Goal: Complete application form

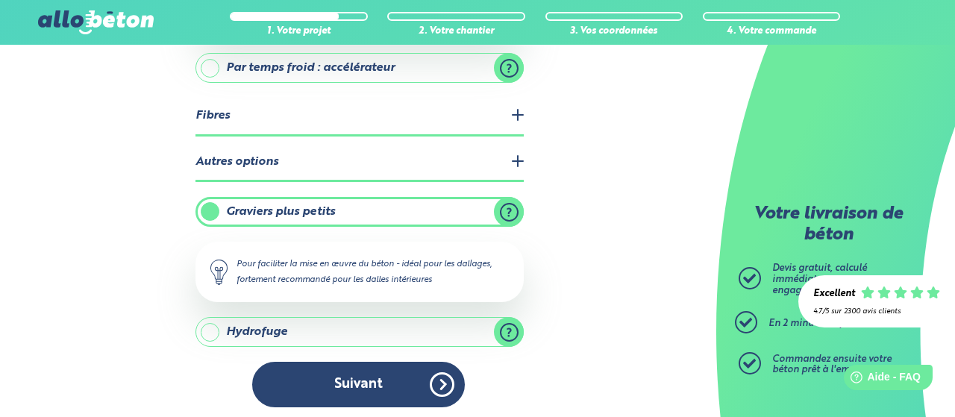
click at [362, 374] on button "Suivant" at bounding box center [358, 384] width 213 height 45
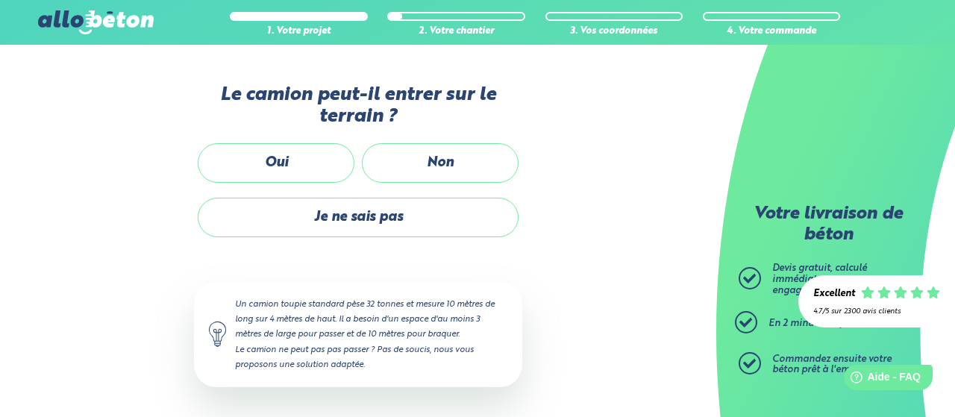
scroll to position [371, 0]
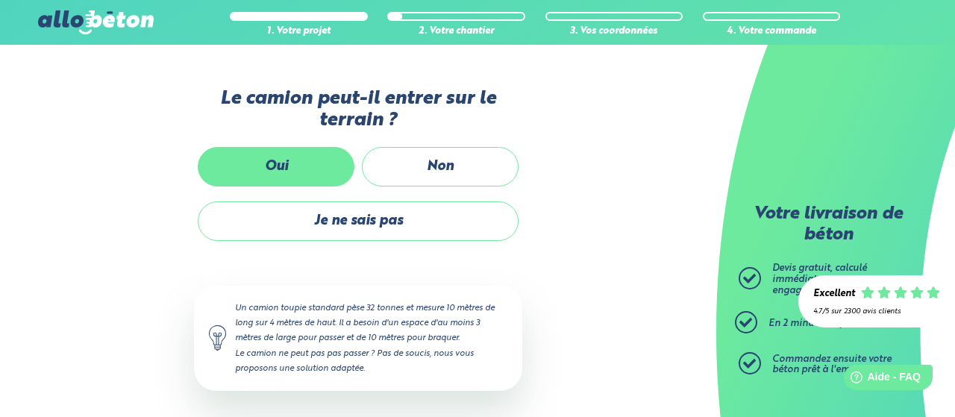
click at [251, 163] on label "Oui" at bounding box center [276, 167] width 157 height 40
click at [0, 0] on input "Oui" at bounding box center [0, 0] width 0 height 0
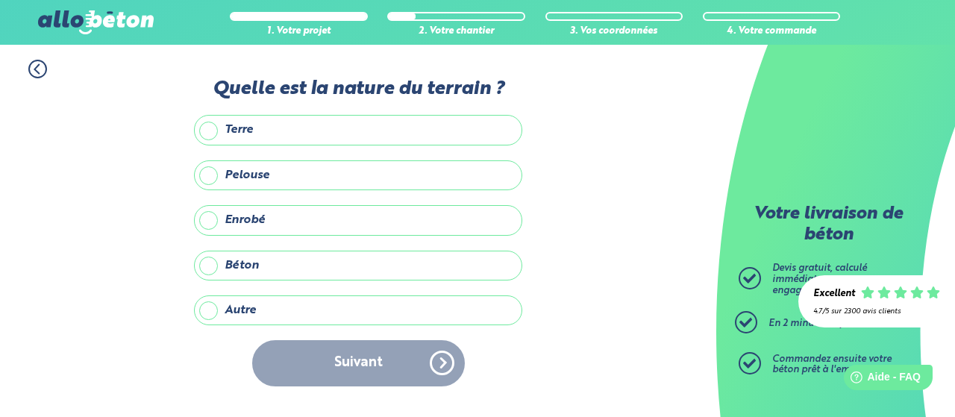
click at [211, 216] on label "Enrobé" at bounding box center [358, 220] width 328 height 30
click at [0, 0] on input "Enrobé" at bounding box center [0, 0] width 0 height 0
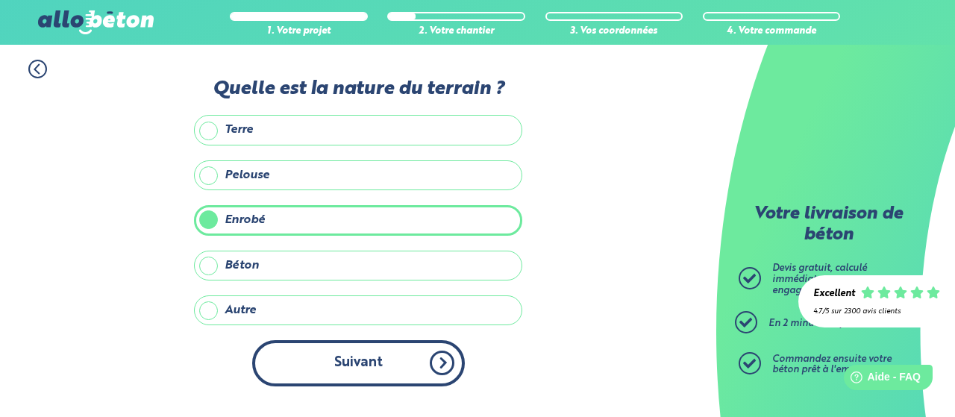
click at [347, 351] on button "Suivant" at bounding box center [358, 362] width 213 height 45
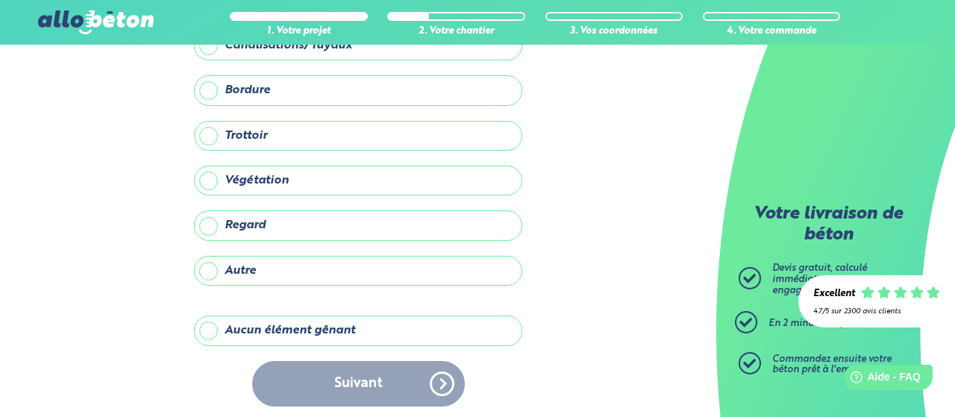
scroll to position [107, 0]
click at [311, 330] on label "Aucun élément gênant" at bounding box center [358, 330] width 328 height 30
click at [0, 0] on input "Aucun élément gênant" at bounding box center [0, 0] width 0 height 0
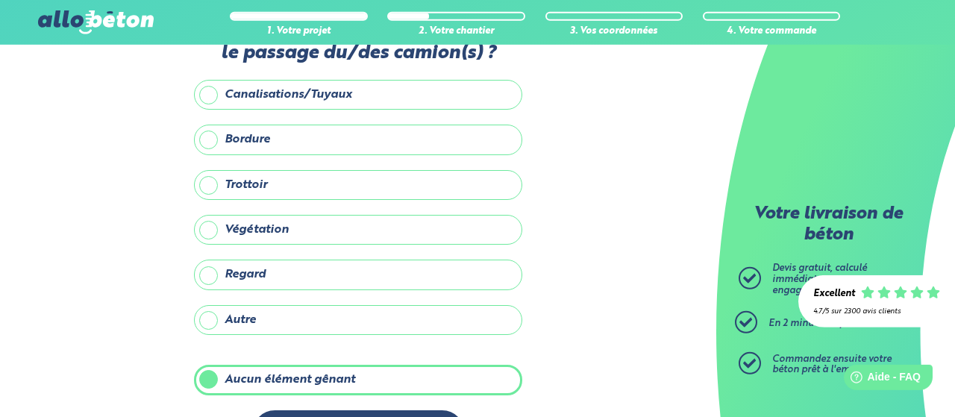
scroll to position [30, 0]
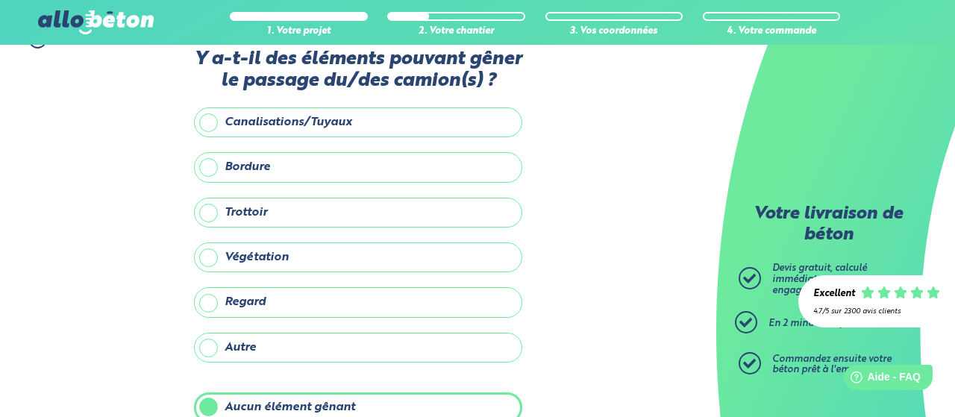
click at [255, 302] on label "Regard" at bounding box center [358, 302] width 328 height 30
click at [0, 0] on input "Regard" at bounding box center [0, 0] width 0 height 0
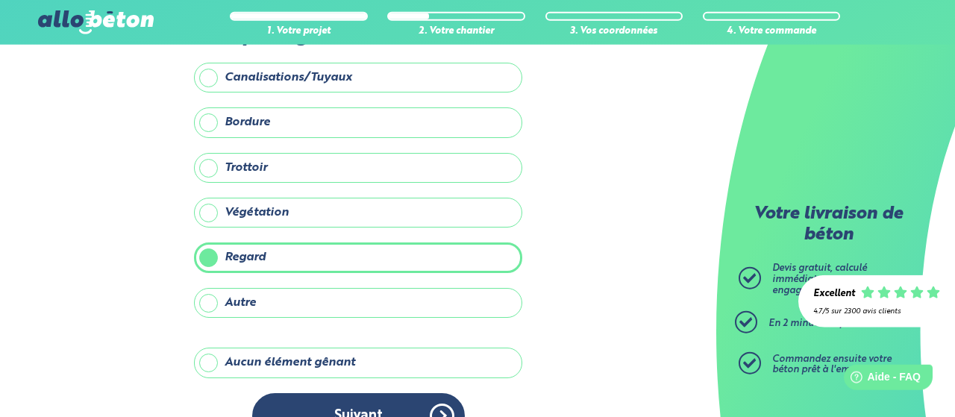
scroll to position [107, 0]
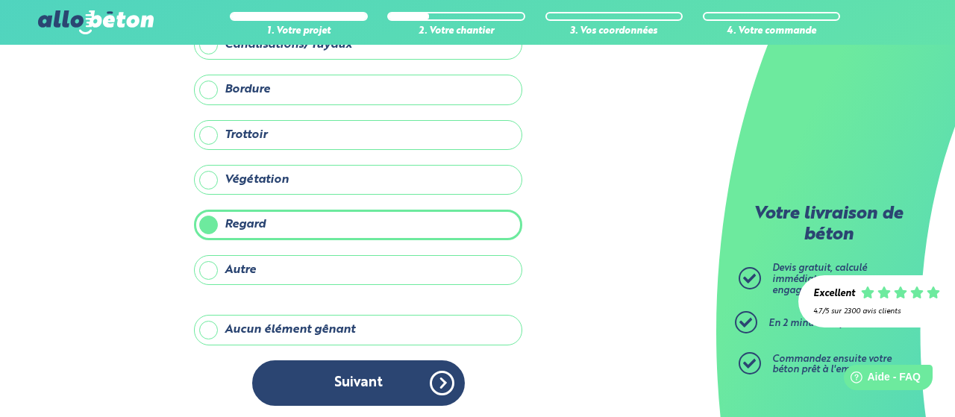
click at [249, 318] on label "Aucun élément gênant" at bounding box center [358, 330] width 328 height 30
click at [0, 0] on input "Aucun élément gênant" at bounding box center [0, 0] width 0 height 0
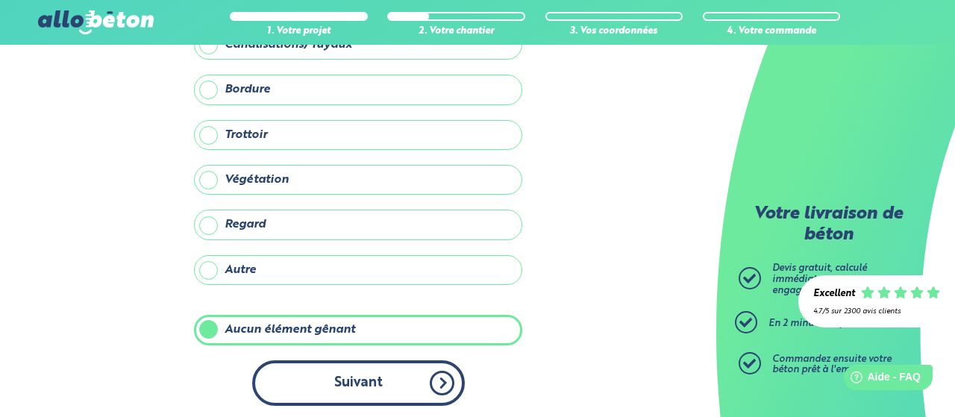
click at [345, 380] on button "Suivant" at bounding box center [358, 382] width 213 height 45
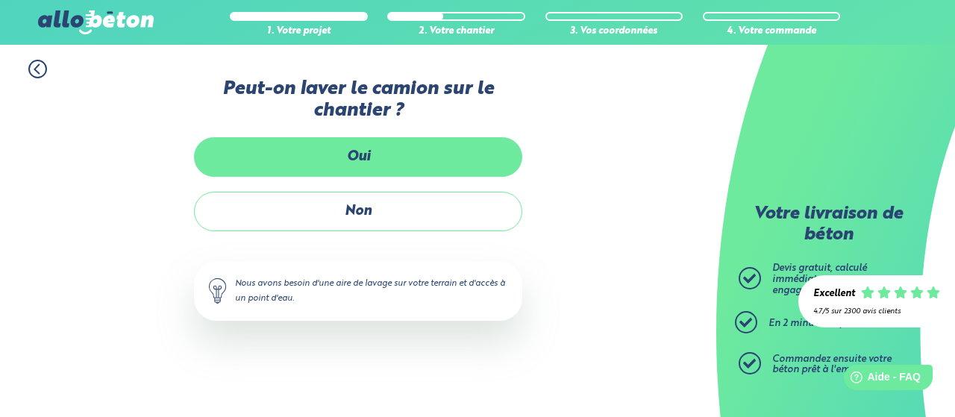
click at [352, 150] on label "Oui" at bounding box center [358, 157] width 328 height 40
click at [0, 0] on input "Oui" at bounding box center [0, 0] width 0 height 0
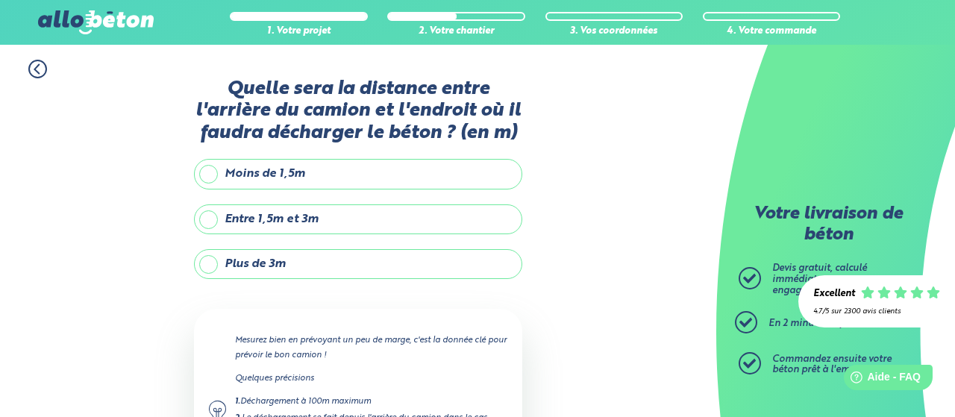
click at [301, 214] on label "Entre 1,5m et 3m" at bounding box center [358, 219] width 328 height 30
click at [0, 0] on input "Entre 1,5m et 3m" at bounding box center [0, 0] width 0 height 0
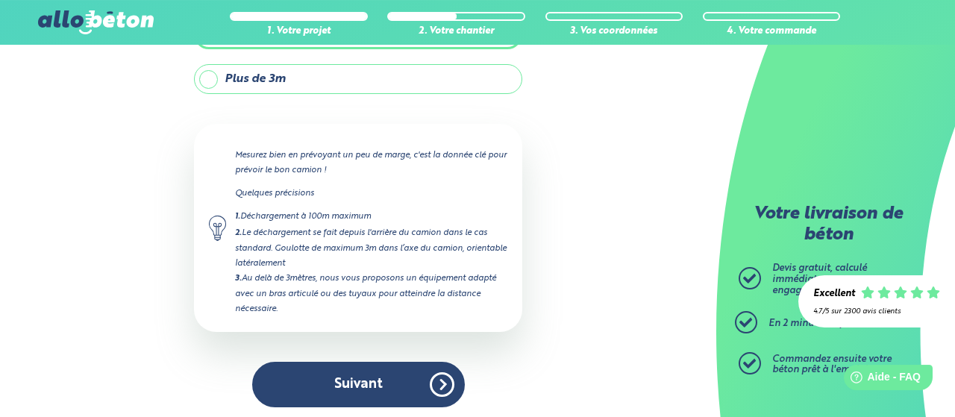
scroll to position [186, 0]
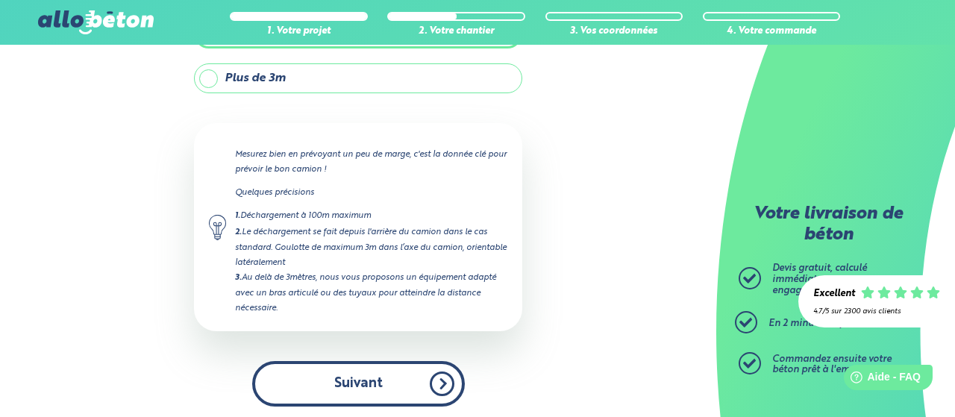
click at [339, 374] on button "Suivant" at bounding box center [358, 383] width 213 height 45
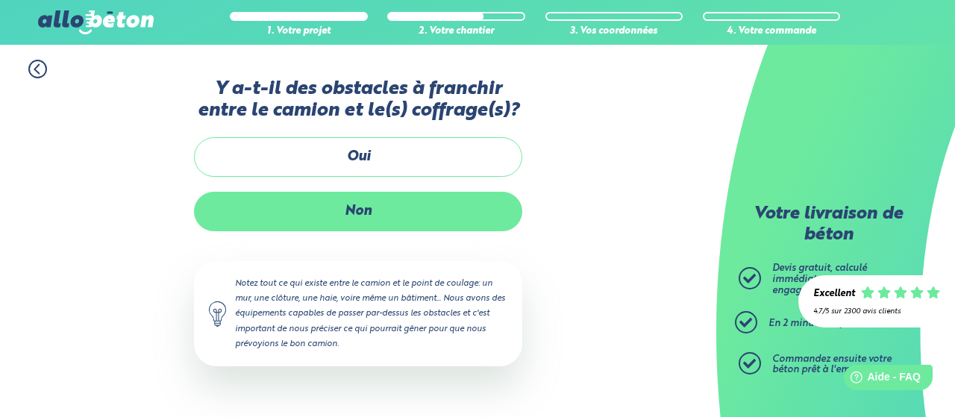
click at [353, 211] on label "Non" at bounding box center [358, 212] width 328 height 40
click at [374, 217] on label "Non" at bounding box center [358, 212] width 328 height 40
click at [0, 0] on input "Non" at bounding box center [0, 0] width 0 height 0
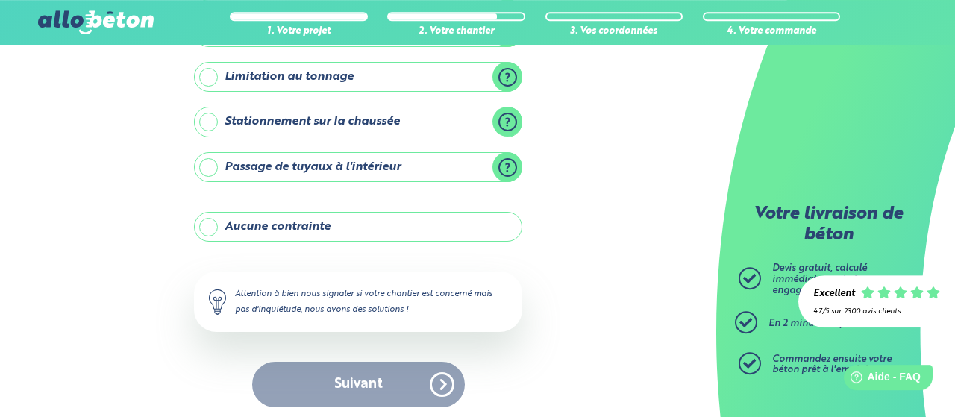
scroll to position [270, 0]
click at [247, 222] on label "Aucune contrainte" at bounding box center [358, 226] width 328 height 30
click at [0, 0] on input "Aucune contrainte" at bounding box center [0, 0] width 0 height 0
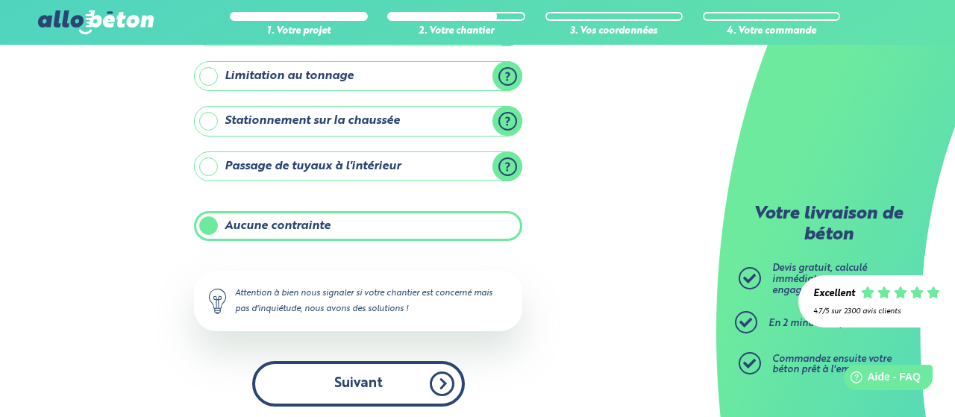
click at [354, 381] on button "Suivant" at bounding box center [358, 383] width 213 height 45
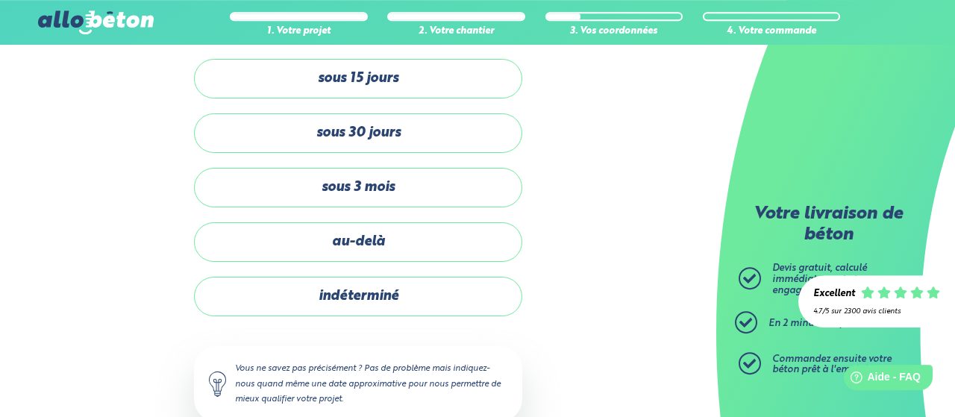
scroll to position [142, 0]
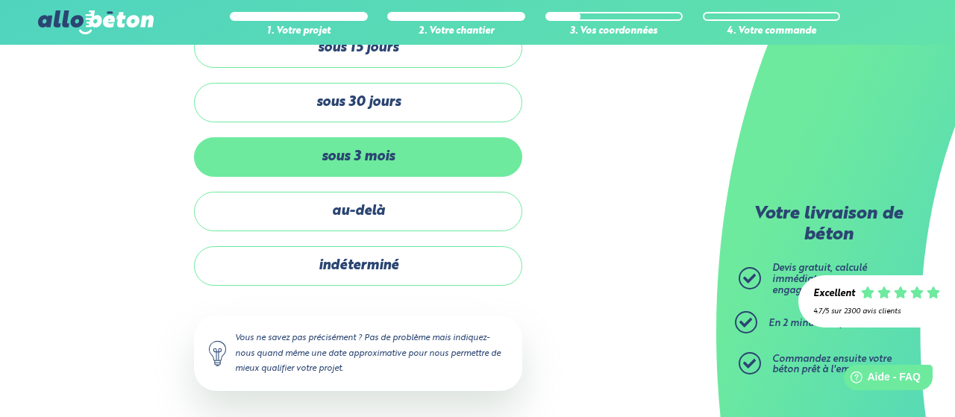
click at [280, 157] on label "sous 3 mois" at bounding box center [358, 157] width 328 height 40
click at [0, 0] on input "sous 3 mois" at bounding box center [0, 0] width 0 height 0
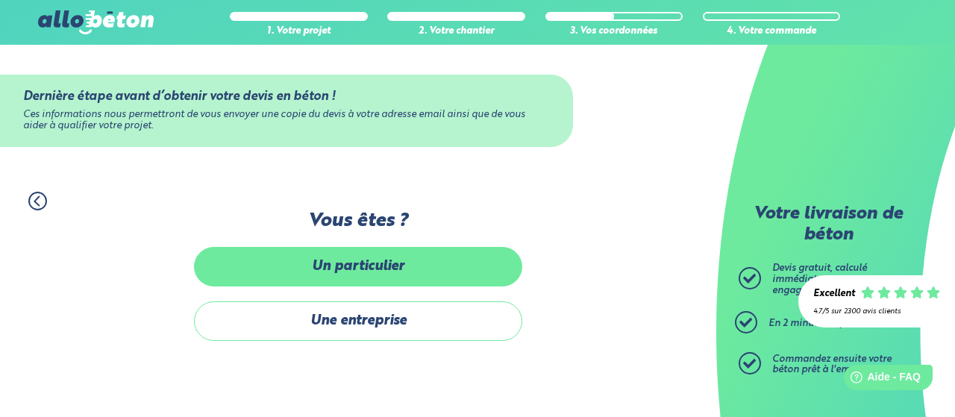
click at [289, 270] on label "Un particulier" at bounding box center [358, 267] width 328 height 40
click at [348, 256] on label "Un particulier" at bounding box center [358, 267] width 328 height 40
click at [0, 0] on input "Un particulier" at bounding box center [0, 0] width 0 height 0
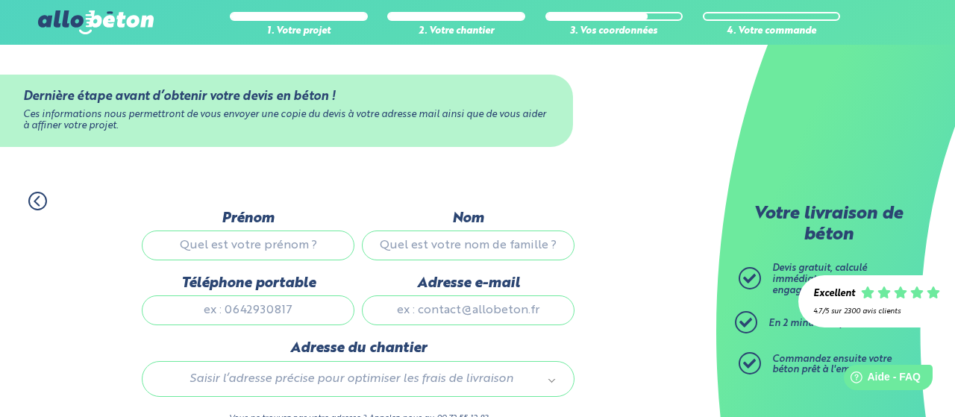
click at [226, 235] on input "Prénom" at bounding box center [248, 245] width 213 height 30
type input "[PERSON_NAME]"
type input "meligne"
click at [246, 307] on input "Téléphone portable" at bounding box center [248, 310] width 213 height 30
type input "0777881271"
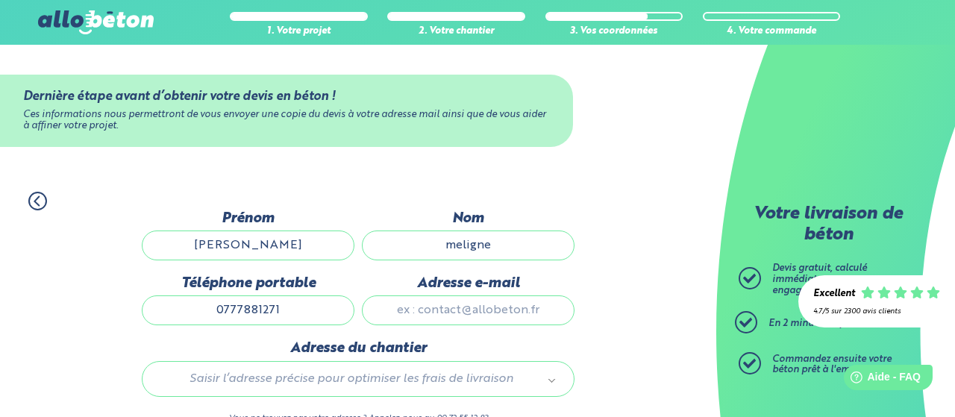
click at [426, 311] on input "Adresse e-mail" at bounding box center [468, 310] width 213 height 30
type input "[EMAIL_ADDRESS][DOMAIN_NAME]"
click at [333, 381] on body "09 72 55 12 83 Conseils et Appel Gratuits nos produits le béton prêt à l'emploi…" at bounding box center [477, 307] width 955 height 615
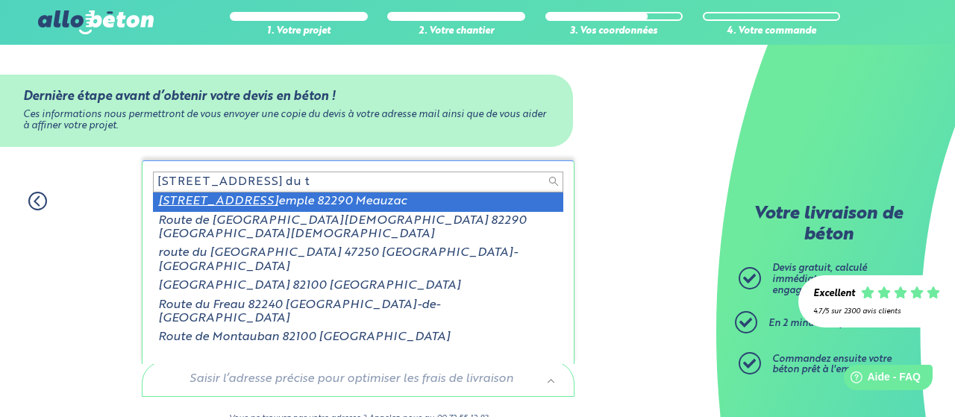
type input "[STREET_ADDRESS] du t"
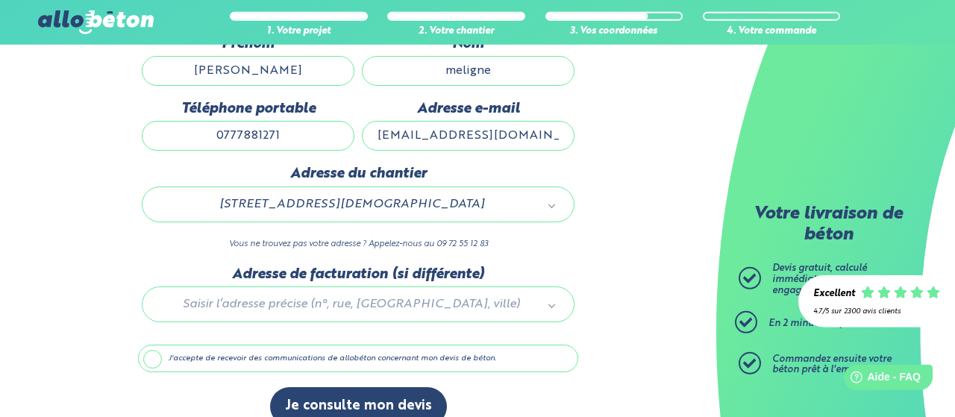
scroll to position [201, 0]
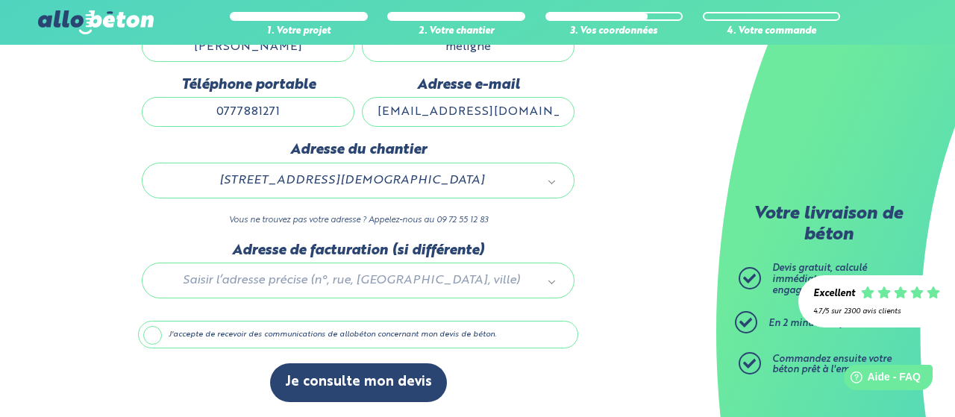
click at [200, 330] on label "J'accepte de recevoir des communications de allobéton concernant mon devis de b…" at bounding box center [358, 335] width 440 height 28
click at [0, 0] on input "J'accepte de recevoir des communications de allobéton concernant mon devis de b…" at bounding box center [0, 0] width 0 height 0
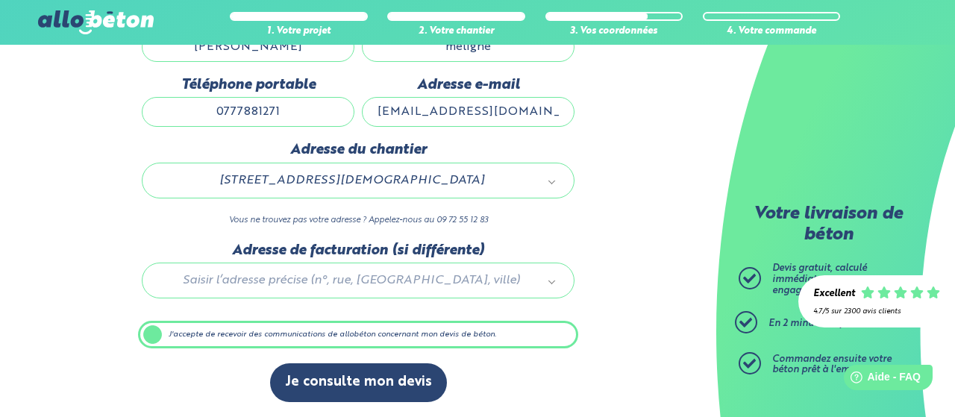
click at [161, 330] on label "J'accepte de recevoir des communications de allobéton concernant mon devis de b…" at bounding box center [358, 335] width 440 height 28
click at [0, 0] on input "J'accepte de recevoir des communications de allobéton concernant mon devis de b…" at bounding box center [0, 0] width 0 height 0
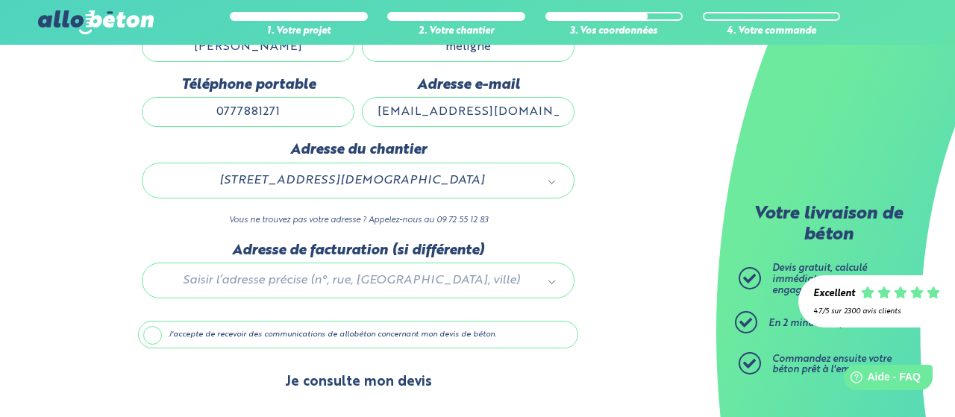
click at [354, 378] on button "Je consulte mon devis" at bounding box center [358, 382] width 177 height 38
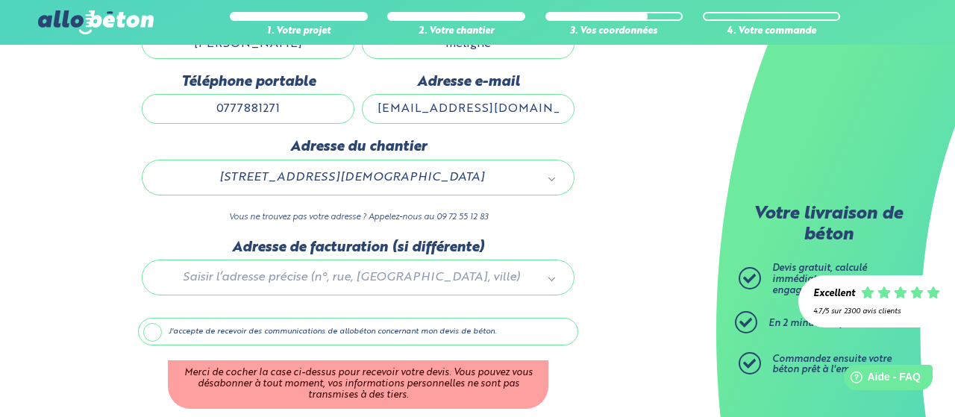
click at [171, 330] on label "J'accepte de recevoir des communications de allobéton concernant mon devis de b…" at bounding box center [358, 332] width 440 height 28
click at [0, 0] on input "J'accepte de recevoir des communications de allobéton concernant mon devis de b…" at bounding box center [0, 0] width 0 height 0
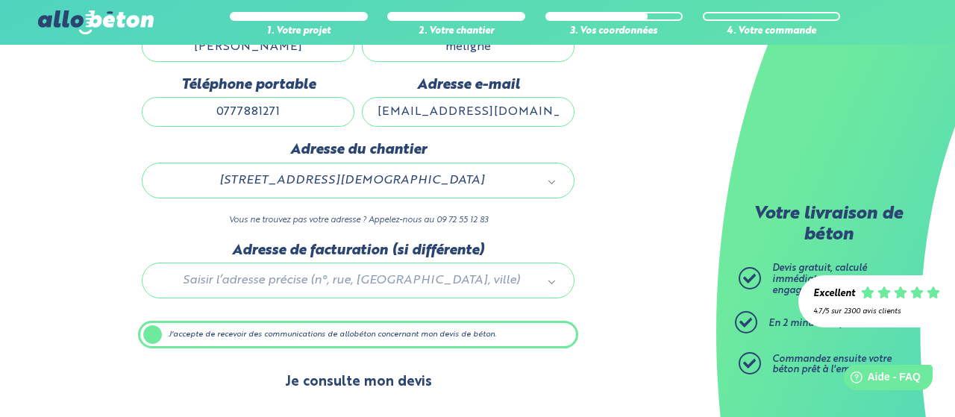
click at [338, 381] on button "Je consulte mon devis" at bounding box center [358, 382] width 177 height 38
